Goal: Information Seeking & Learning: Learn about a topic

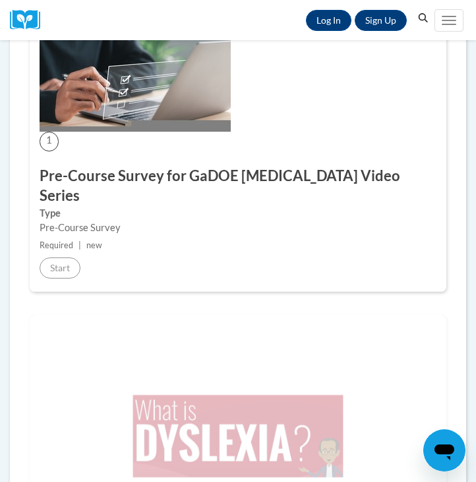
click at [246, 238] on small "Required | new" at bounding box center [238, 245] width 396 height 14
click at [338, 25] on link "Log In" at bounding box center [328, 20] width 45 height 21
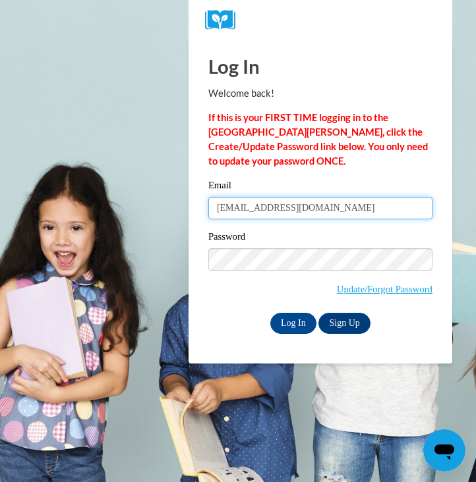
type input "cm48696@georgiasouthern.edu"
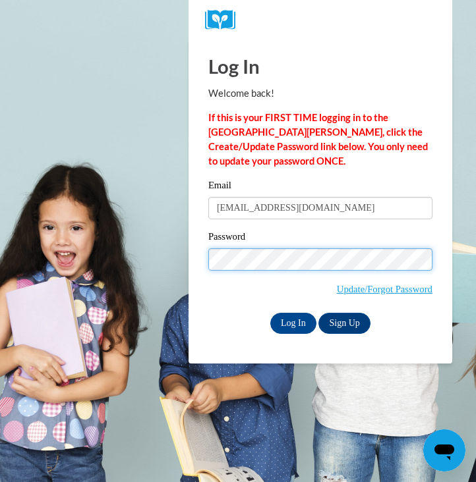
click at [292, 322] on input "Log In" at bounding box center [293, 323] width 46 height 21
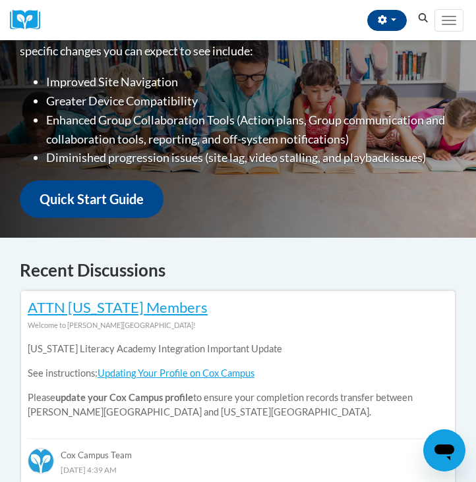
scroll to position [756, 0]
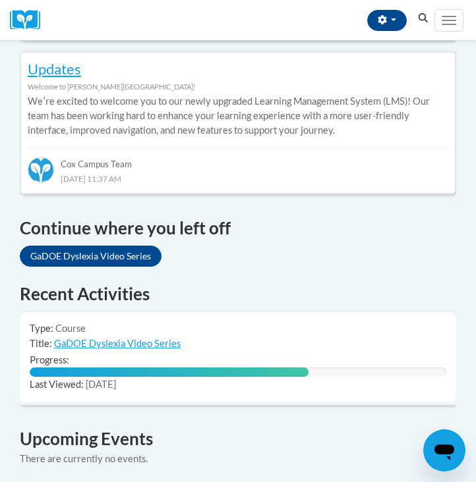
click at [107, 246] on link "GaDOE Dyslexia Video Series" at bounding box center [91, 256] width 142 height 21
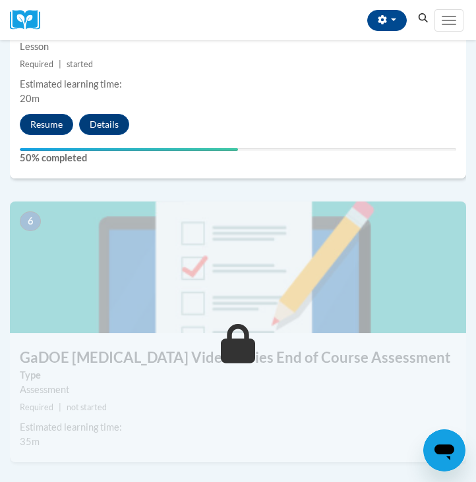
scroll to position [1794, 0]
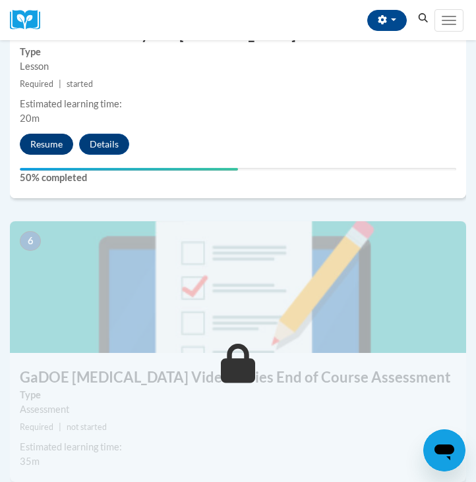
click at [53, 144] on button "Resume" at bounding box center [46, 144] width 53 height 21
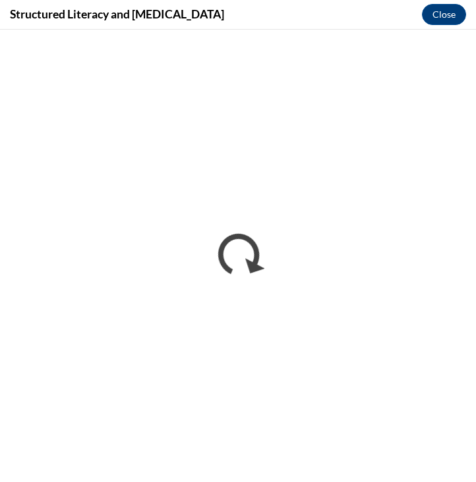
scroll to position [0, 0]
